Goal: Transaction & Acquisition: Download file/media

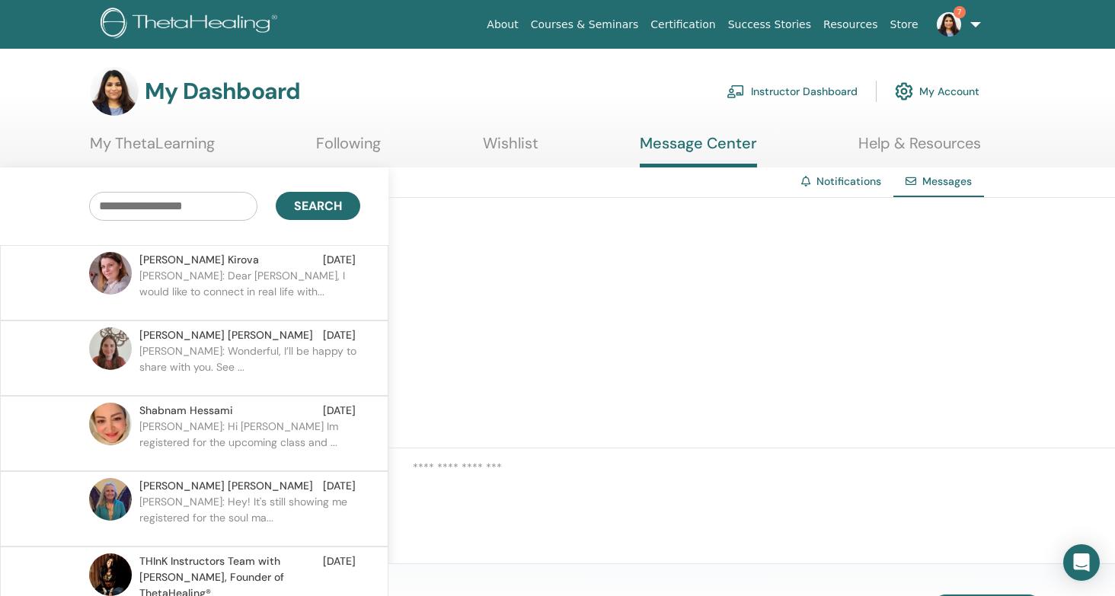
click at [285, 305] on p "[PERSON_NAME]: Dear [PERSON_NAME], I would like to connect in real life with..." at bounding box center [249, 291] width 221 height 46
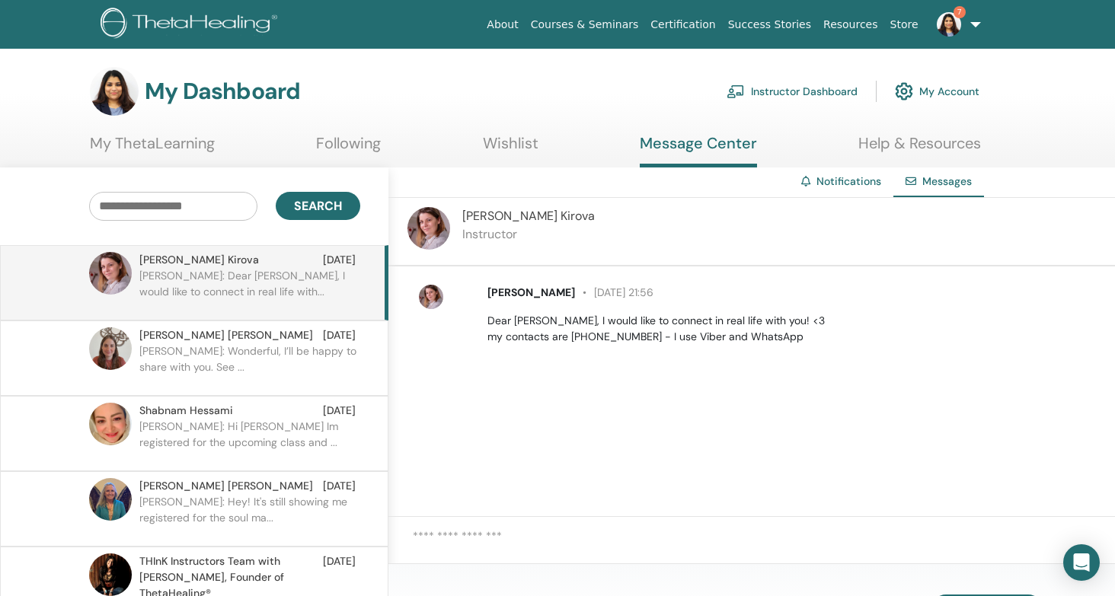
click at [430, 231] on img at bounding box center [428, 228] width 43 height 43
click at [194, 368] on p "Daniela C.: Wonderful, I’ll be happy to share with you. See ..." at bounding box center [249, 366] width 221 height 46
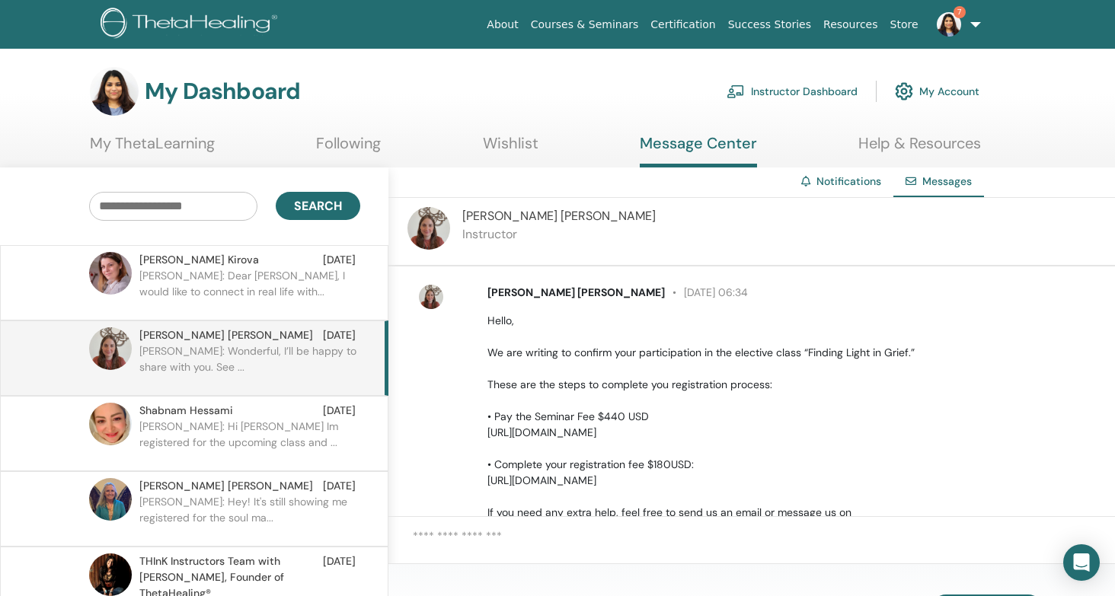
click at [280, 285] on p "Elena: Dear Somya, I would like to connect in real life with..." at bounding box center [249, 291] width 221 height 46
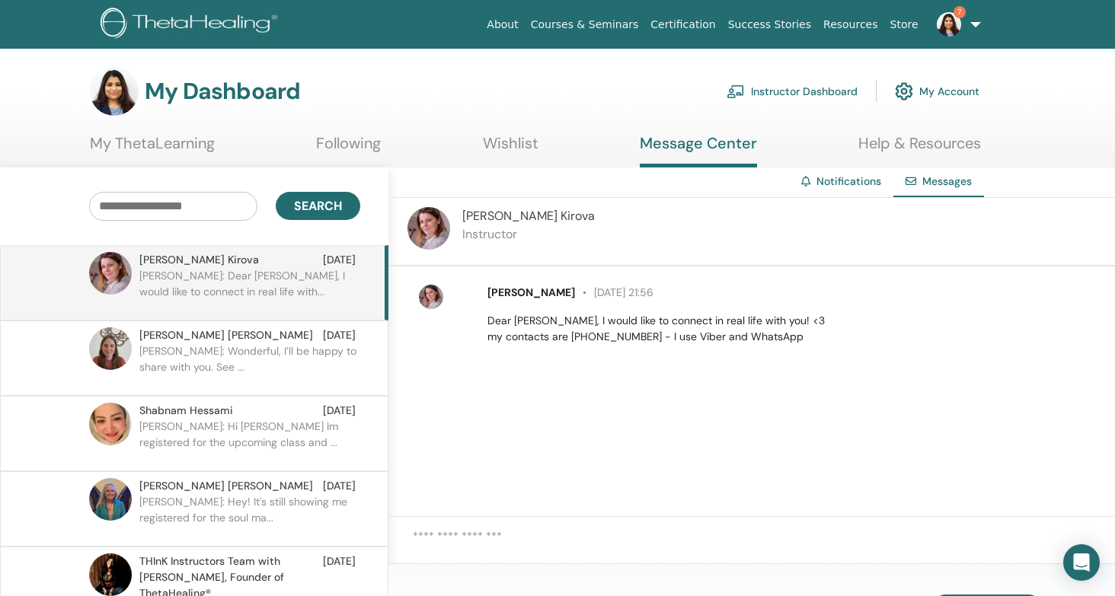
click at [949, 21] on img at bounding box center [948, 24] width 24 height 24
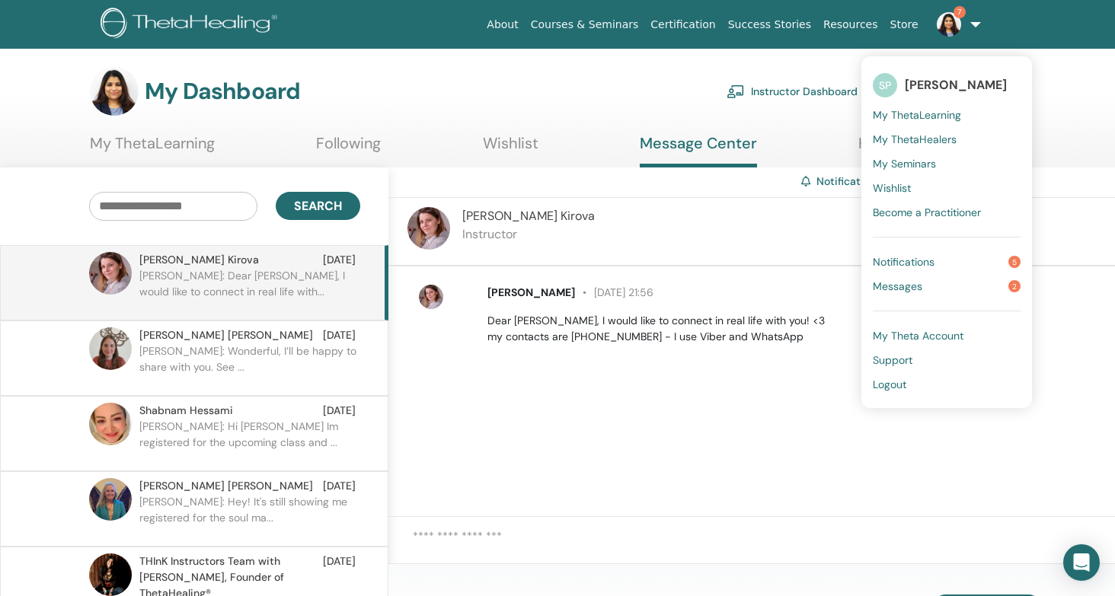
click at [962, 259] on link "Notifications 5" at bounding box center [946, 262] width 148 height 24
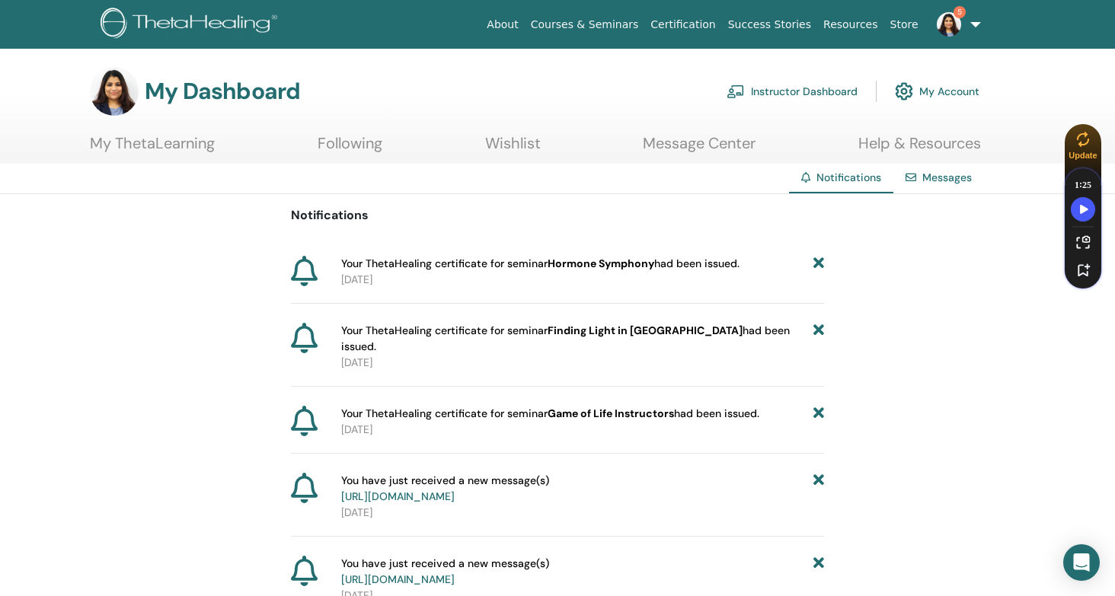
click at [129, 160] on link "My ThetaLearning" at bounding box center [152, 149] width 125 height 30
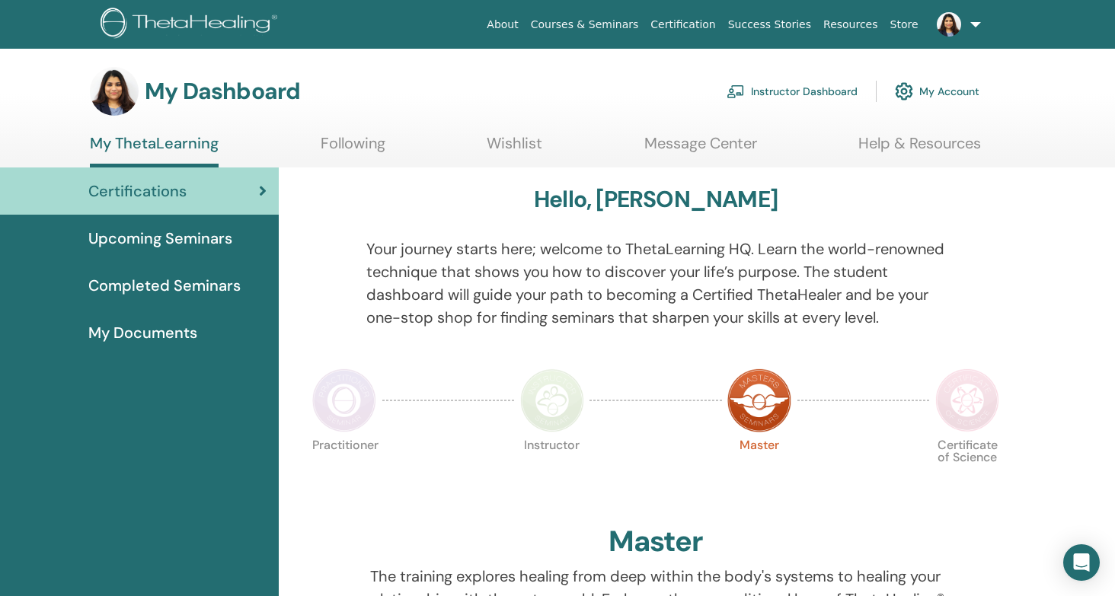
click at [158, 320] on link "My Documents" at bounding box center [139, 332] width 279 height 47
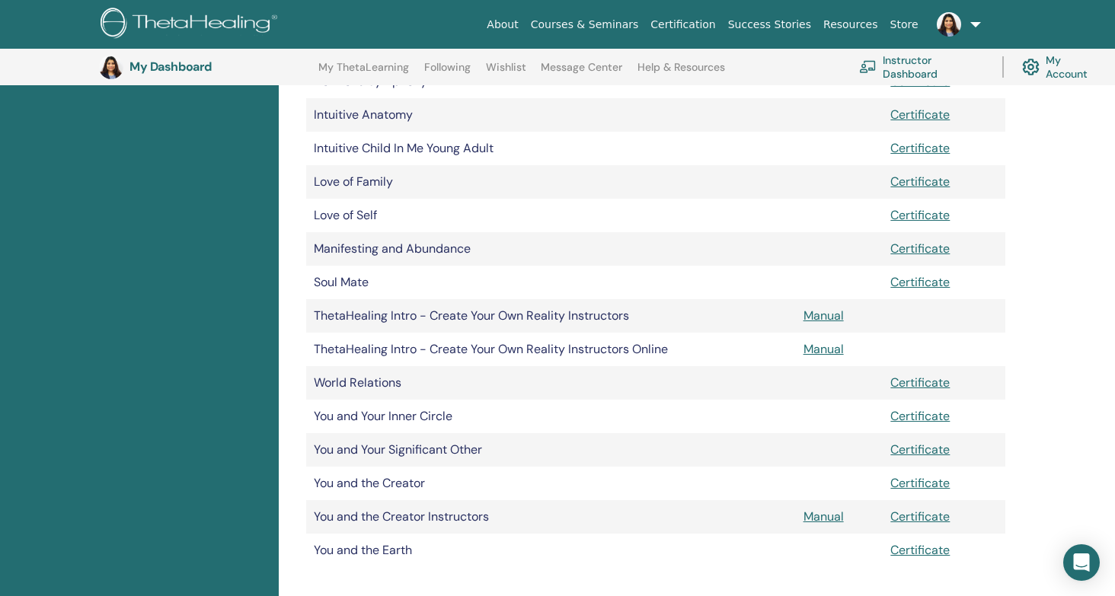
scroll to position [722, 0]
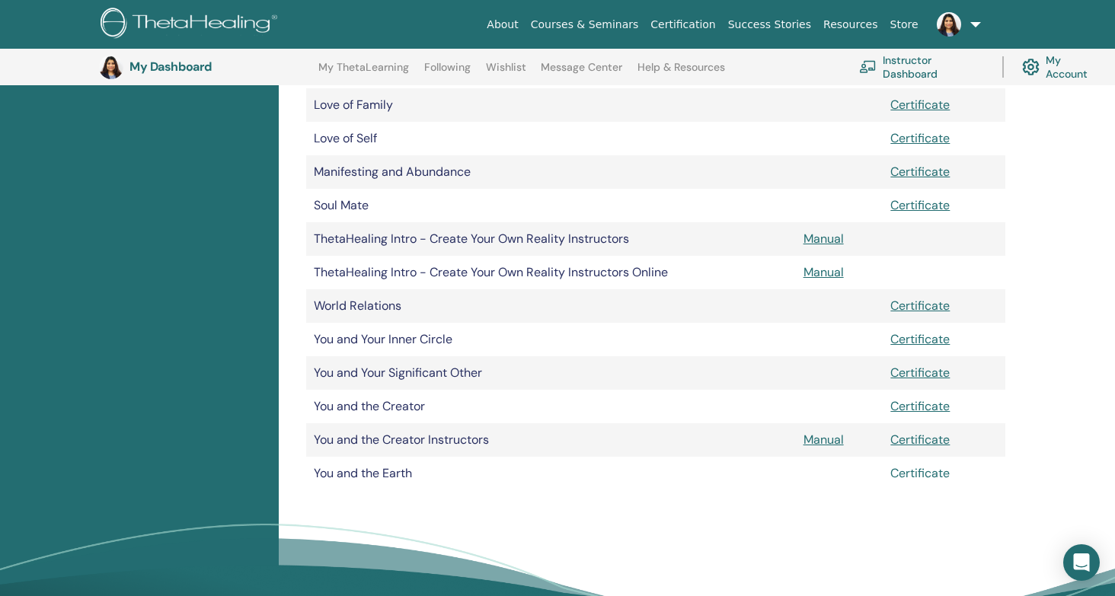
click at [937, 477] on link "Certificate" at bounding box center [919, 473] width 59 height 16
click at [911, 474] on link "Certificate" at bounding box center [919, 473] width 59 height 16
click at [943, 439] on link "Certificate" at bounding box center [919, 440] width 59 height 16
click at [936, 375] on link "Certificate" at bounding box center [919, 373] width 59 height 16
click at [923, 336] on link "Certificate" at bounding box center [919, 339] width 59 height 16
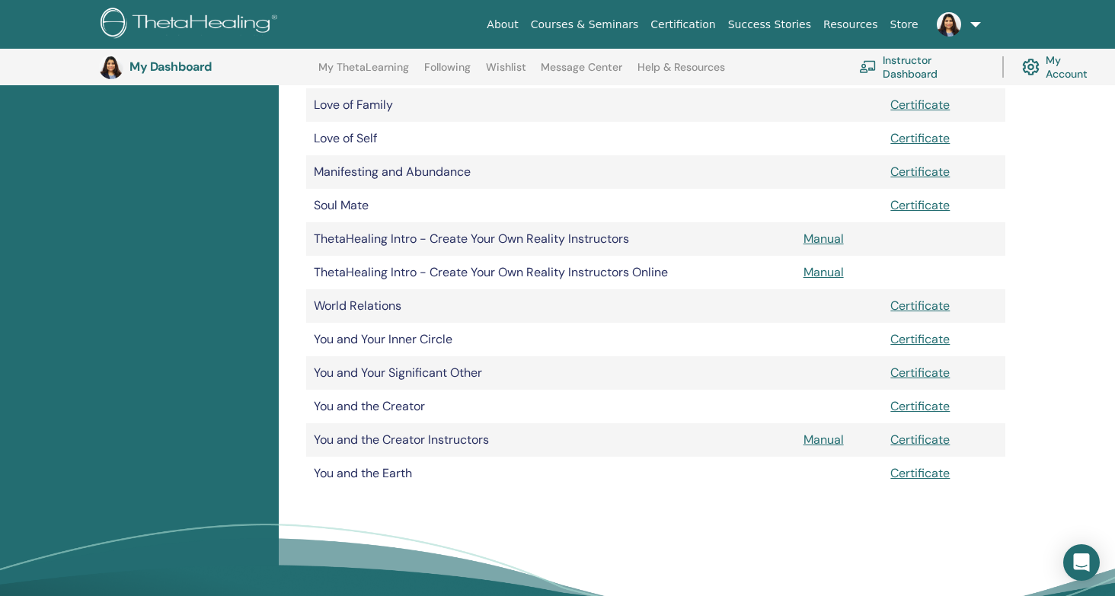
click at [1002, 344] on td "Certificate" at bounding box center [943, 339] width 123 height 33
click at [939, 311] on link "Certificate" at bounding box center [919, 306] width 59 height 16
click at [673, 303] on td "World Relations" at bounding box center [551, 305] width 490 height 33
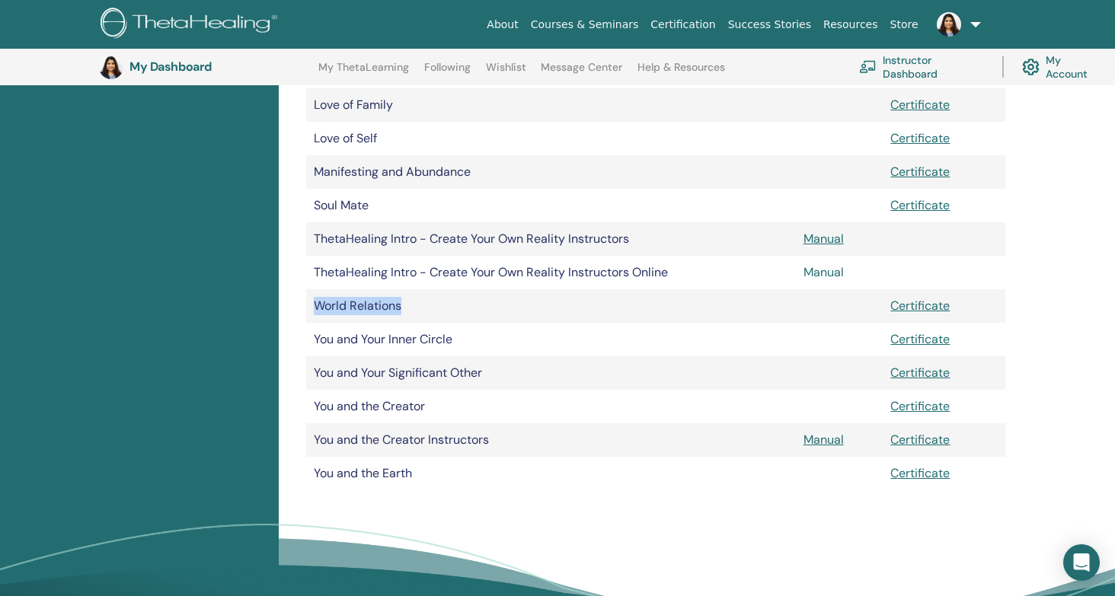
click at [805, 273] on link "Manual" at bounding box center [823, 272] width 40 height 16
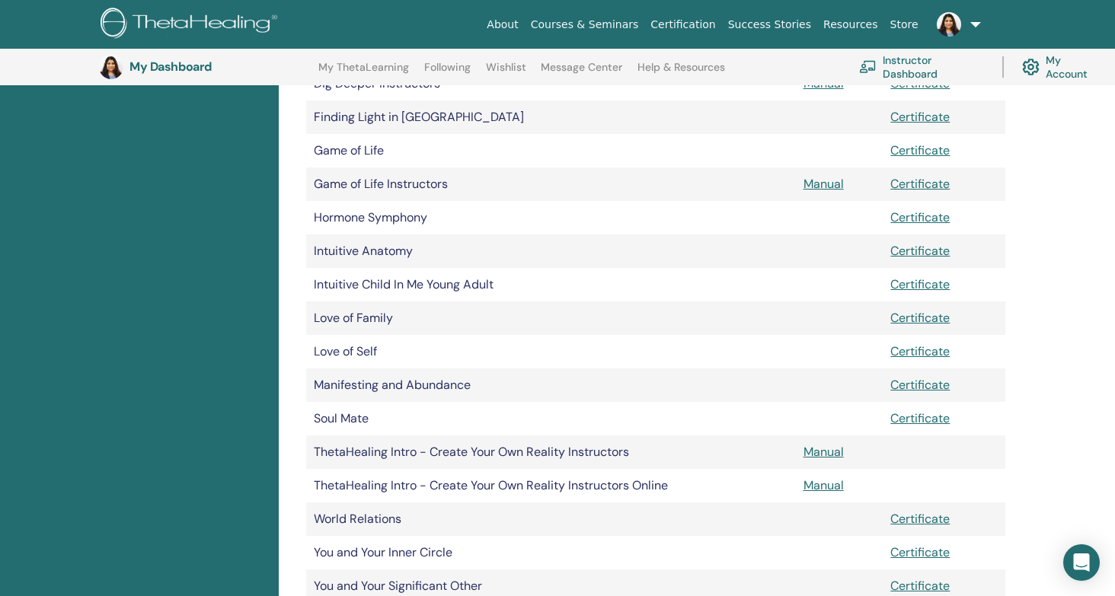
scroll to position [499, 0]
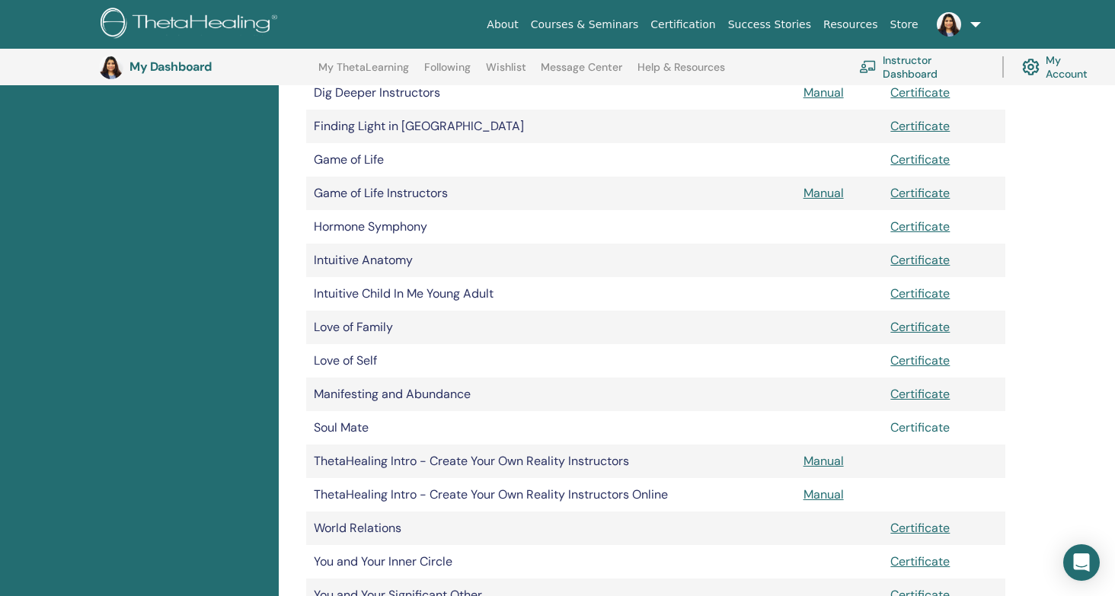
click at [923, 426] on link "Certificate" at bounding box center [919, 427] width 59 height 16
click at [934, 392] on link "Certificate" at bounding box center [919, 394] width 59 height 16
click at [935, 361] on link "Certificate" at bounding box center [919, 360] width 59 height 16
click at [925, 333] on link "Certificate" at bounding box center [919, 327] width 59 height 16
click at [987, 333] on td "Certificate" at bounding box center [943, 327] width 123 height 33
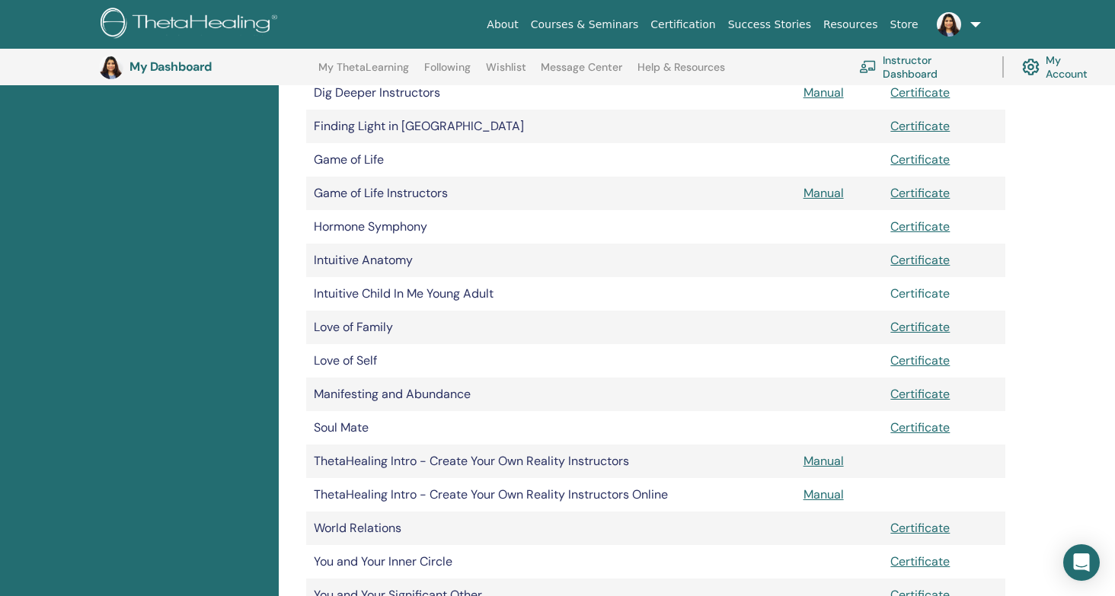
click at [930, 296] on link "Certificate" at bounding box center [919, 293] width 59 height 16
click at [844, 260] on td at bounding box center [840, 260] width 88 height 33
click at [383, 257] on td "Intuitive Anatomy" at bounding box center [551, 260] width 490 height 33
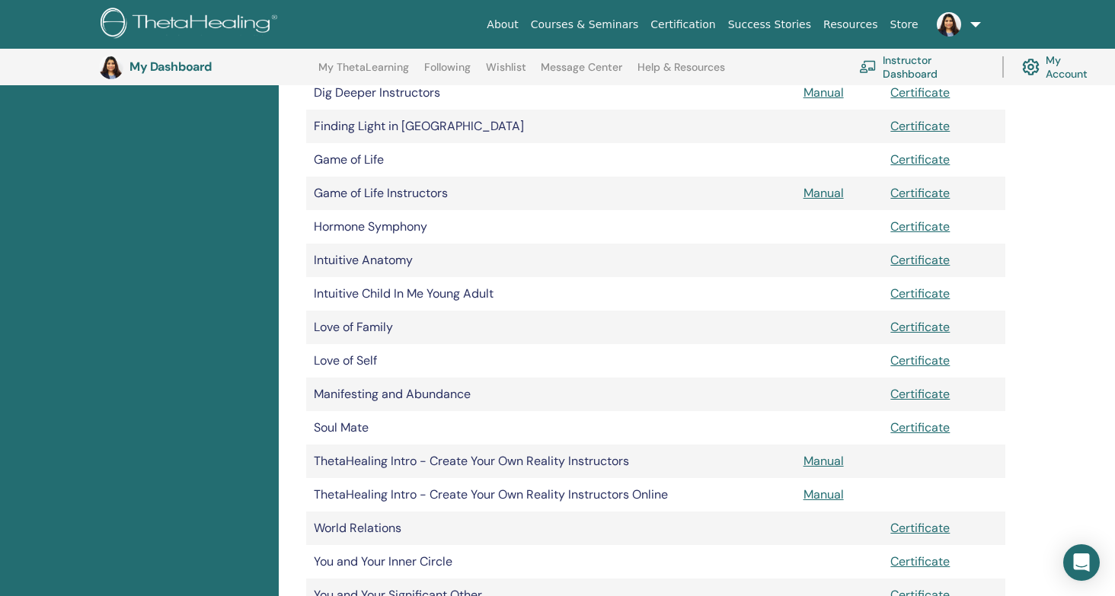
click at [383, 257] on td "Intuitive Anatomy" at bounding box center [551, 260] width 490 height 33
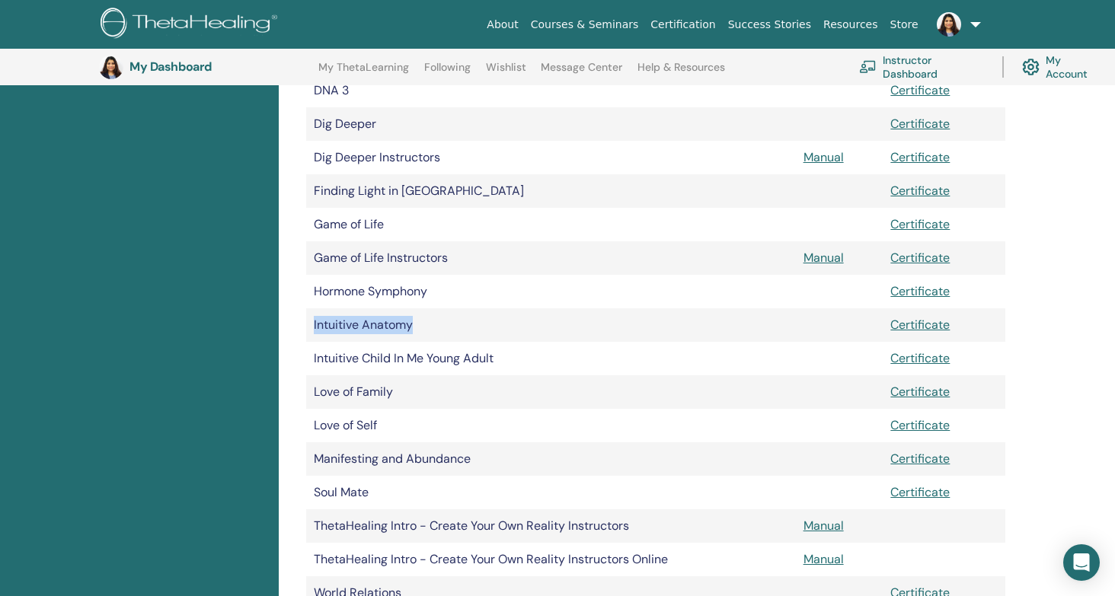
scroll to position [432, 0]
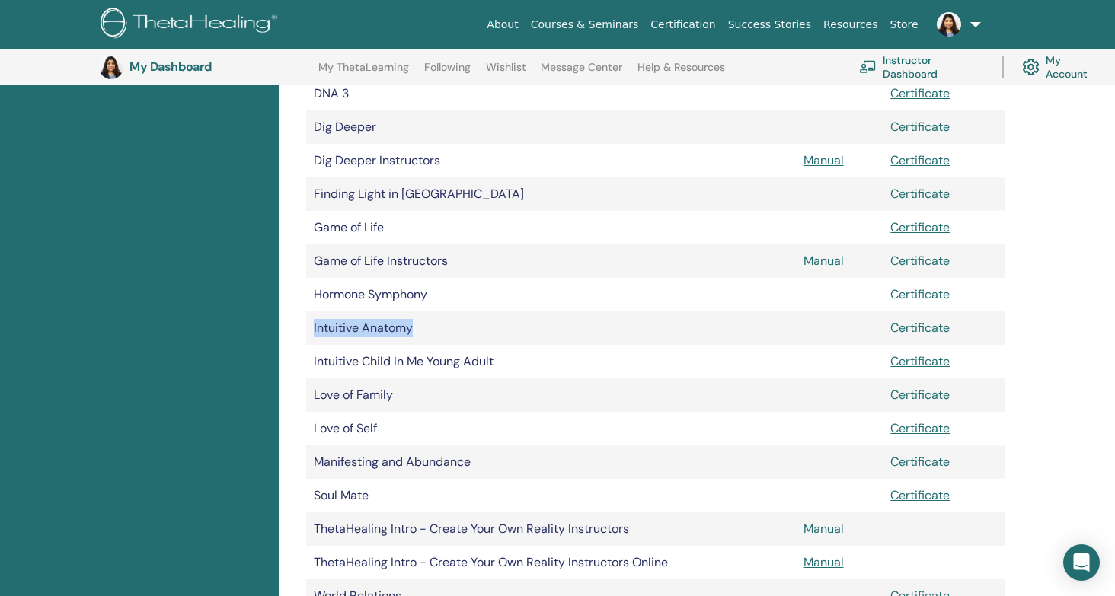
click at [913, 292] on link "Certificate" at bounding box center [919, 294] width 59 height 16
click at [1064, 309] on div "My Documents Document Manuals Certificates Advanced DNA Certificate Advanced DN…" at bounding box center [697, 368] width 836 height 1198
click at [932, 260] on link "Certificate" at bounding box center [919, 261] width 59 height 16
click at [927, 230] on link "Certificate" at bounding box center [919, 227] width 59 height 16
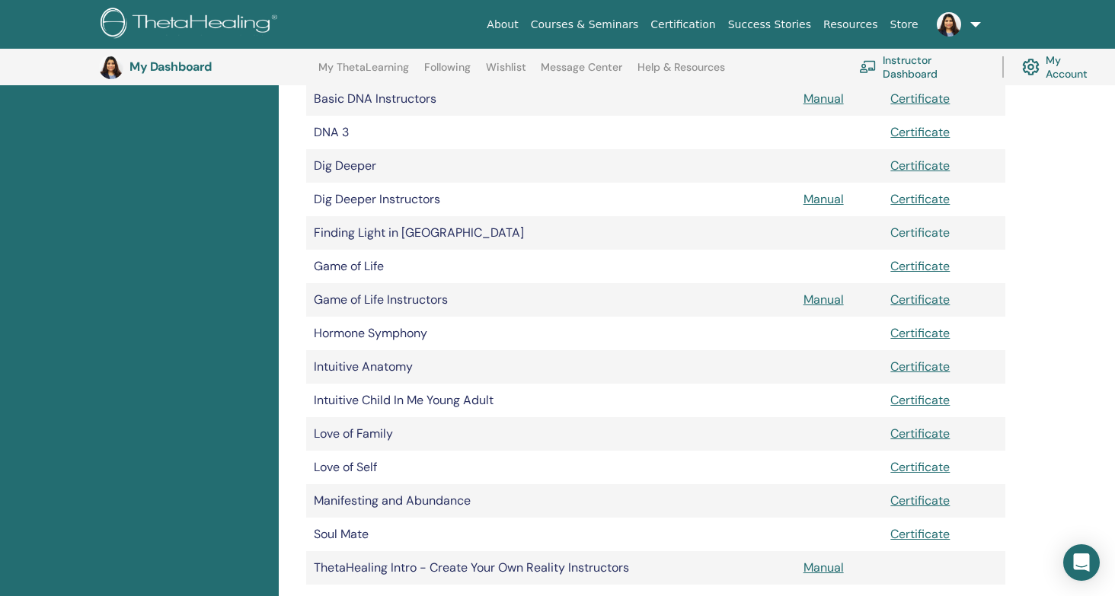
click at [914, 232] on link "Certificate" at bounding box center [919, 233] width 59 height 16
click at [1013, 225] on div "My Documents Document Manuals Certificates Advanced DNA Certificate Advanced DN…" at bounding box center [655, 322] width 735 height 1031
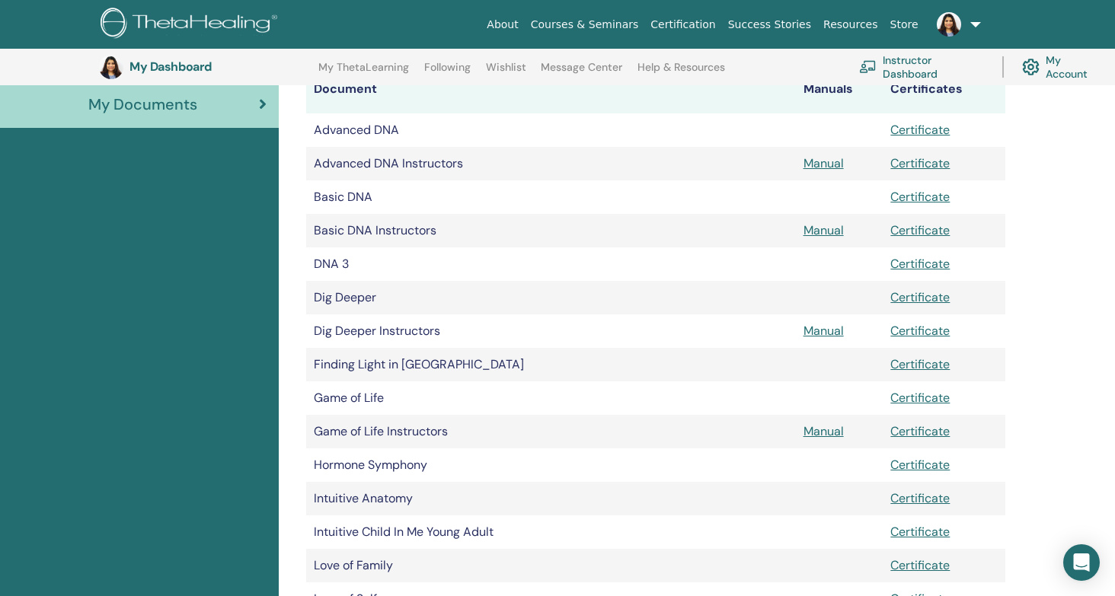
scroll to position [253, 0]
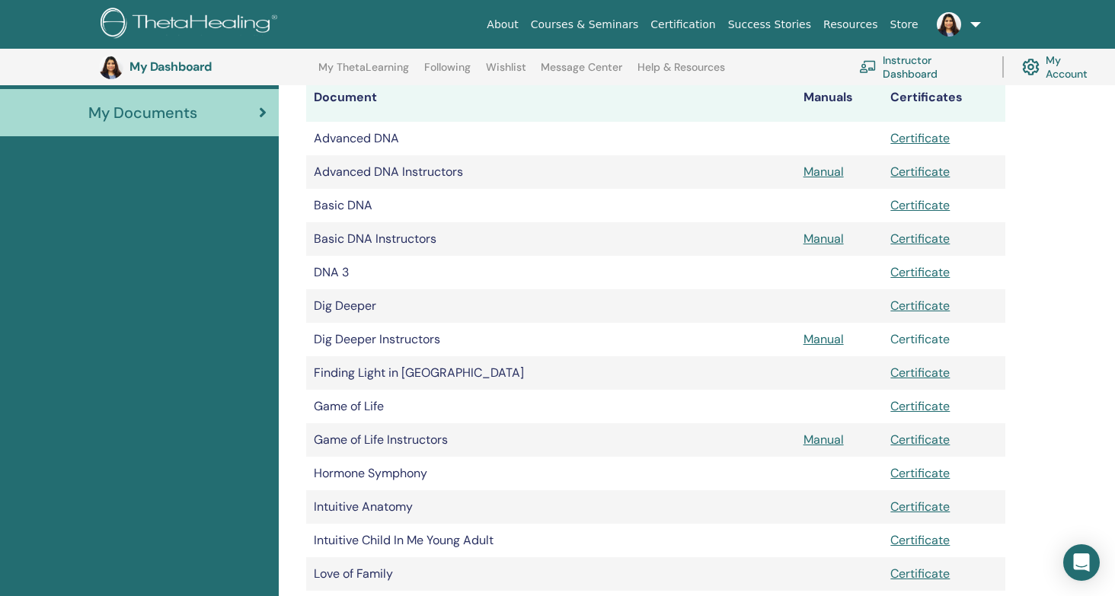
click at [922, 343] on link "Certificate" at bounding box center [919, 339] width 59 height 16
click at [924, 271] on link "Certificate" at bounding box center [919, 272] width 59 height 16
click at [1050, 316] on div "My Documents Document Manuals Certificates Advanced DNA Certificate Advanced DN…" at bounding box center [697, 546] width 836 height 1198
click at [939, 238] on link "Certificate" at bounding box center [919, 239] width 59 height 16
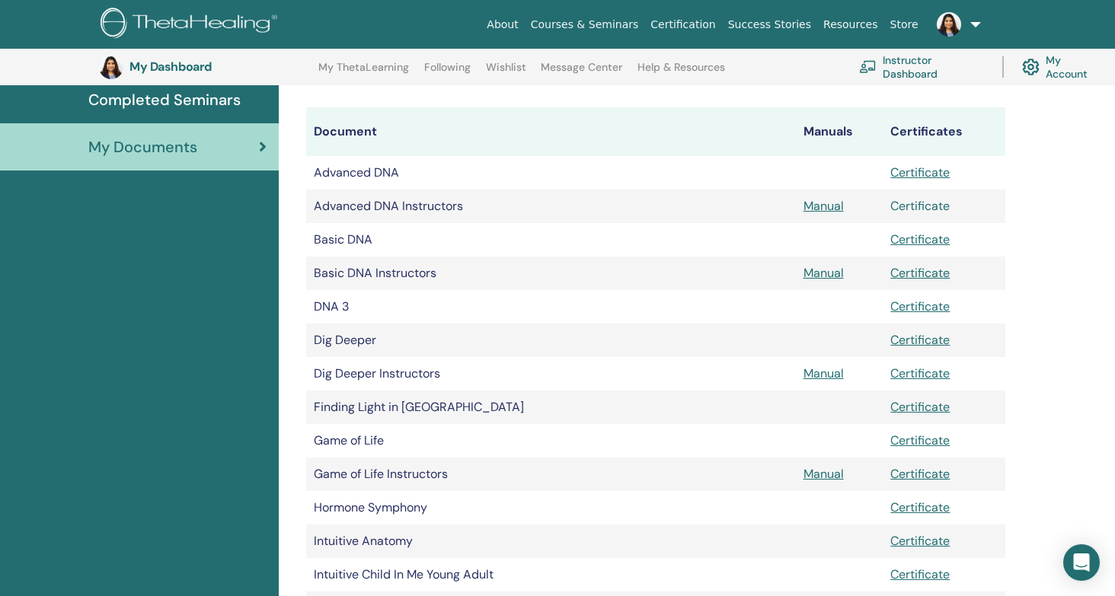
click at [914, 204] on link "Certificate" at bounding box center [919, 206] width 59 height 16
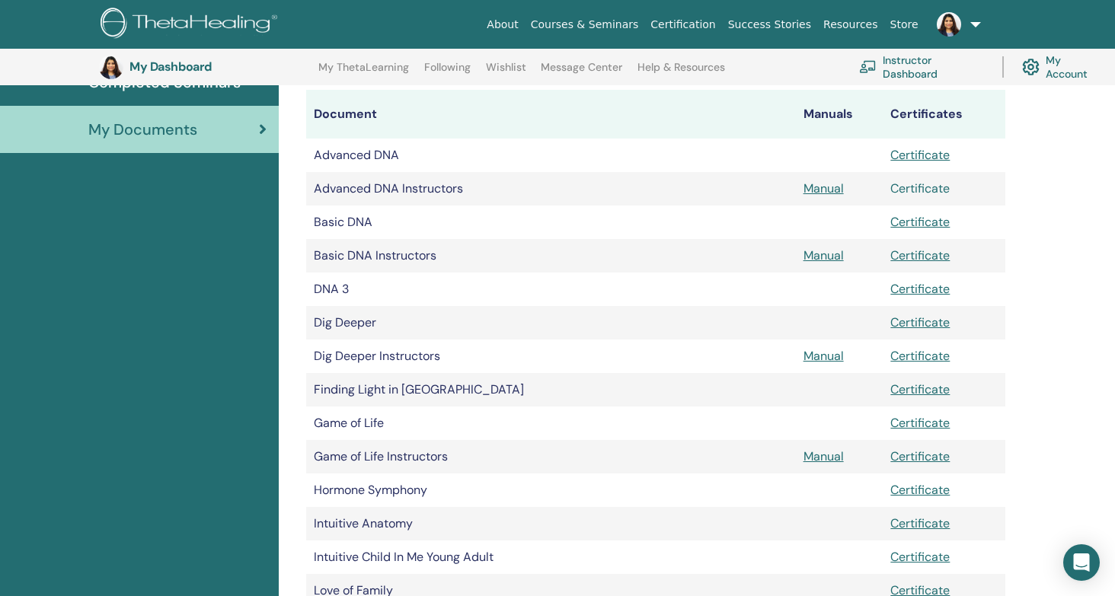
scroll to position [0, 0]
